Goal: Transaction & Acquisition: Purchase product/service

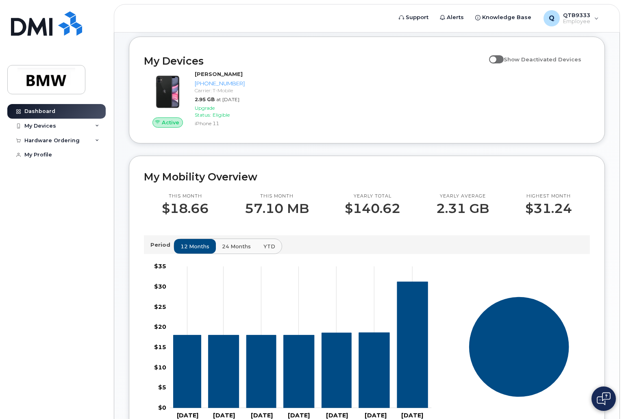
scroll to position [41, 0]
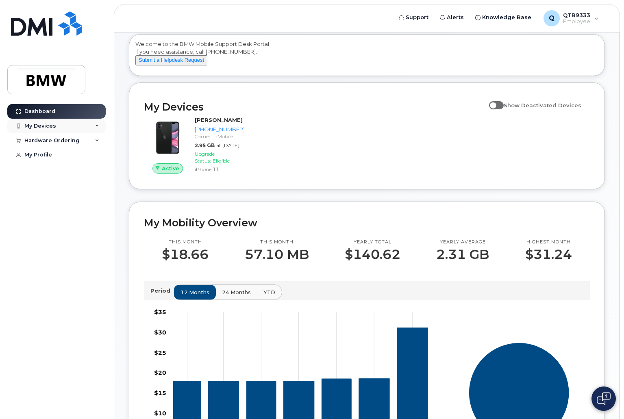
click at [84, 128] on div "My Devices" at bounding box center [56, 126] width 98 height 15
click at [96, 127] on icon at bounding box center [97, 126] width 4 height 4
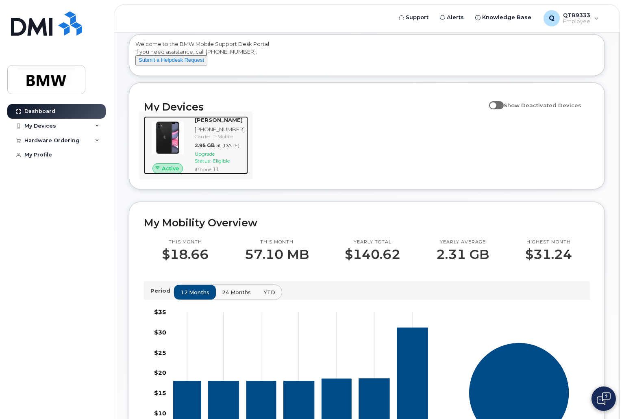
click at [215, 164] on div "Upgrade Status: Eligible" at bounding box center [220, 157] width 50 height 14
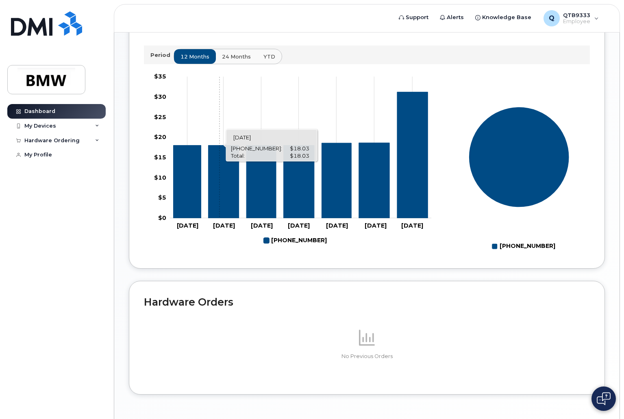
scroll to position [0, 0]
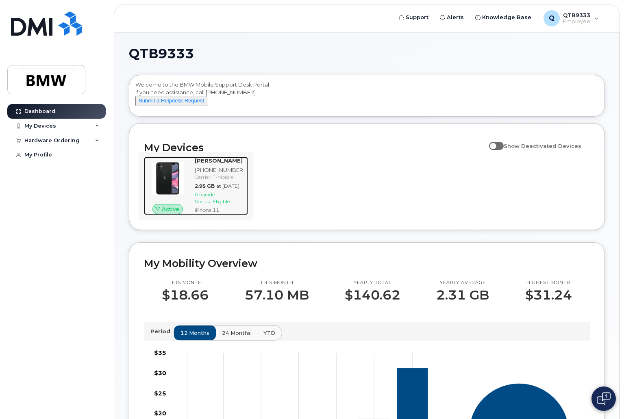
click at [201, 174] on div "[PHONE_NUMBER]" at bounding box center [220, 170] width 50 height 8
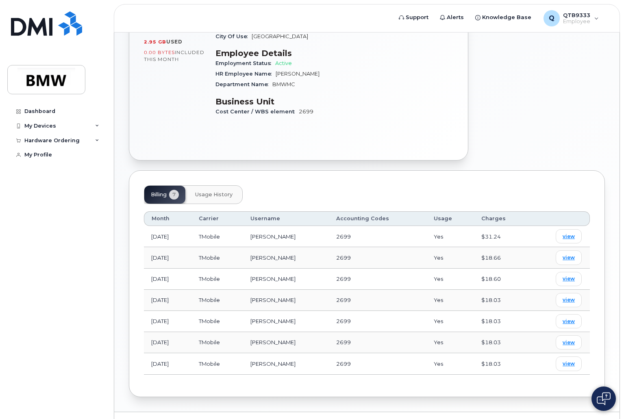
scroll to position [163, 0]
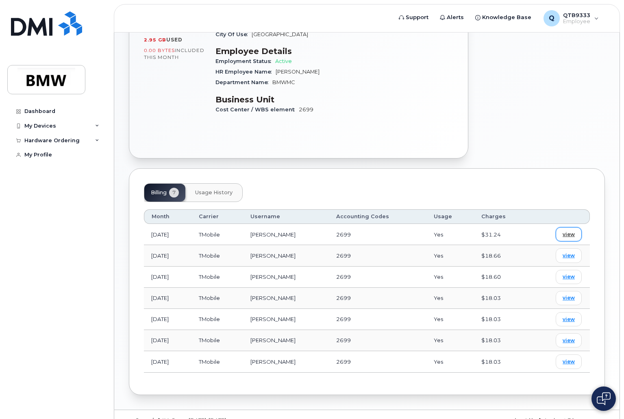
click at [562, 229] on link "view" at bounding box center [569, 234] width 26 height 14
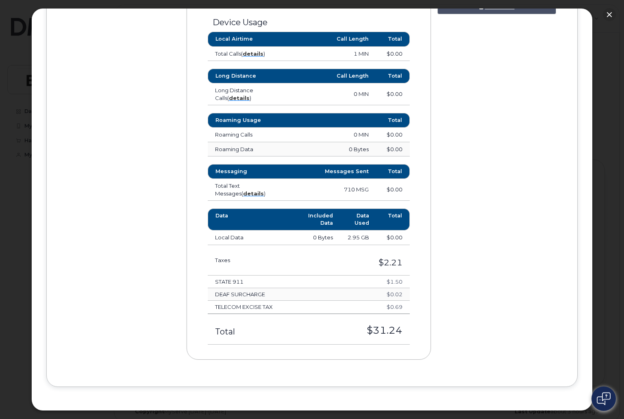
scroll to position [411, 0]
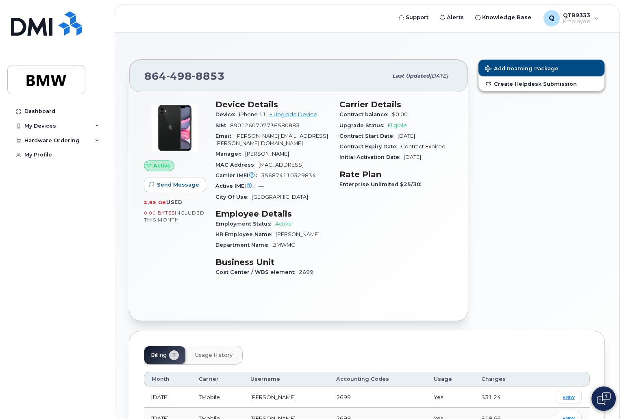
click at [283, 220] on div "Employment Status Active" at bounding box center [272, 224] width 114 height 11
click at [304, 113] on link "+ Upgrade Device" at bounding box center [294, 114] width 48 height 6
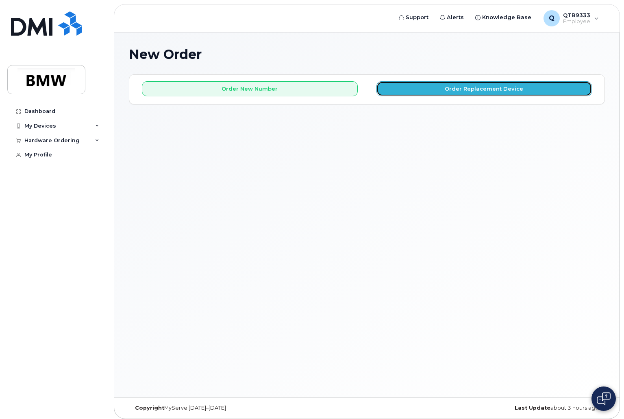
click at [402, 84] on button "Order Replacement Device" at bounding box center [484, 88] width 216 height 15
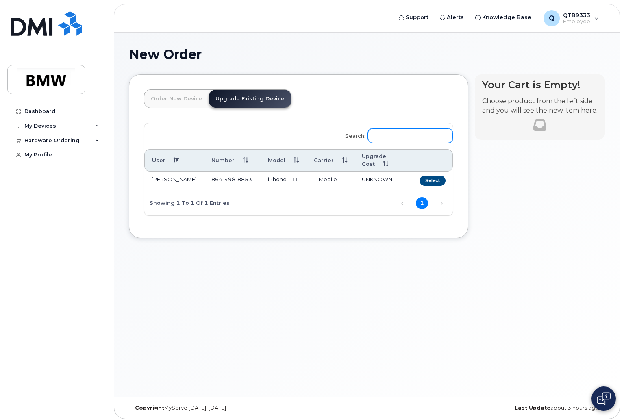
click at [398, 139] on input "Search:" at bounding box center [410, 135] width 85 height 15
click at [432, 176] on button "Select" at bounding box center [433, 181] width 26 height 10
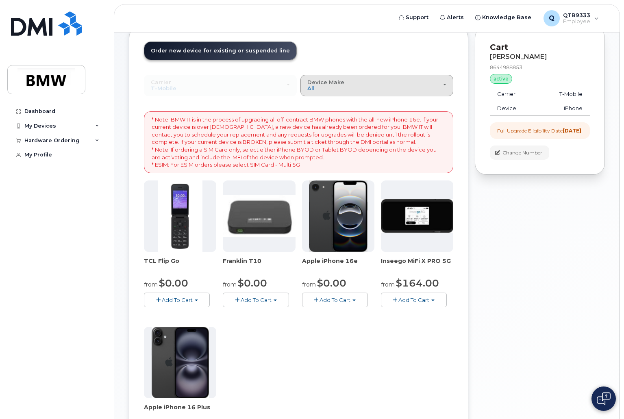
scroll to position [122, 0]
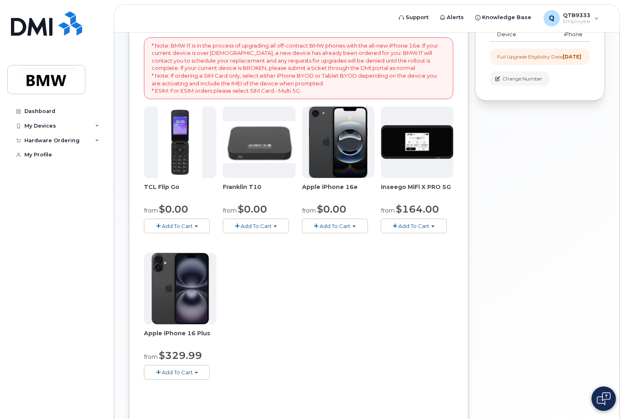
click at [349, 149] on img at bounding box center [338, 143] width 59 height 72
click at [361, 227] on button "Add To Cart" at bounding box center [335, 226] width 66 height 14
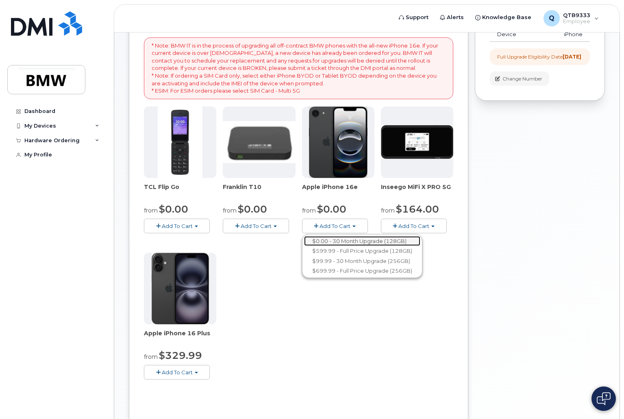
click at [351, 243] on link "$0.00 - 30 Month Upgrade (128GB)" at bounding box center [362, 241] width 116 height 10
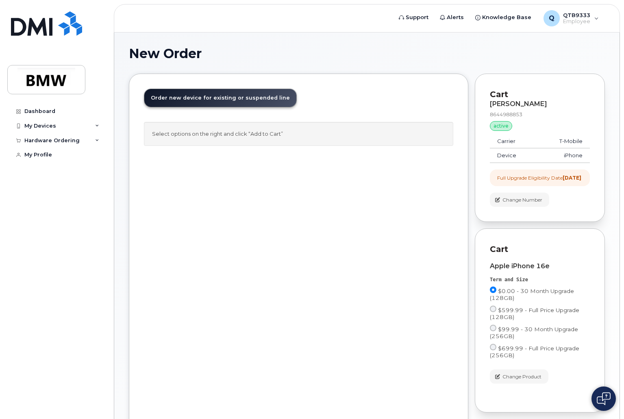
scroll to position [0, 0]
click at [342, 203] on div "Order New Device Upgrade Existing Device Order new device and new line Order ne…" at bounding box center [298, 252] width 339 height 357
